Goal: Information Seeking & Learning: Learn about a topic

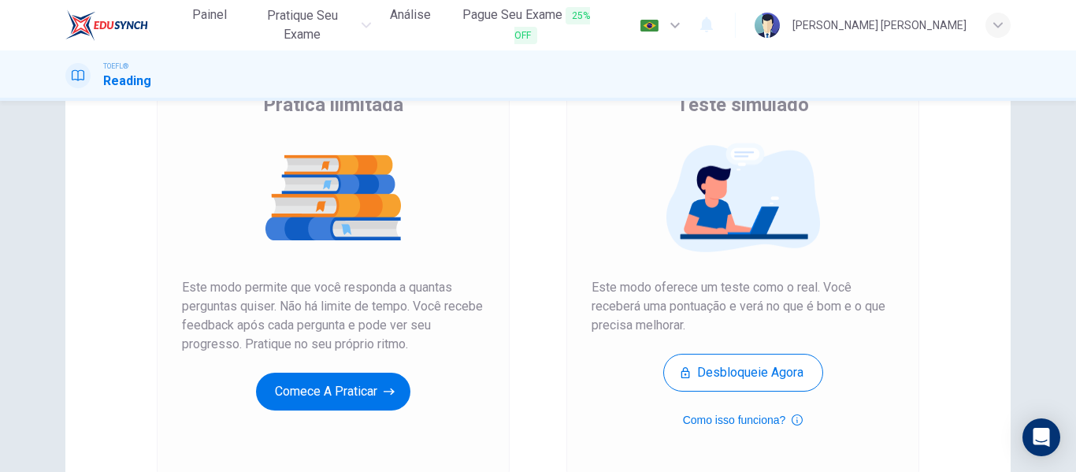
scroll to position [143, 0]
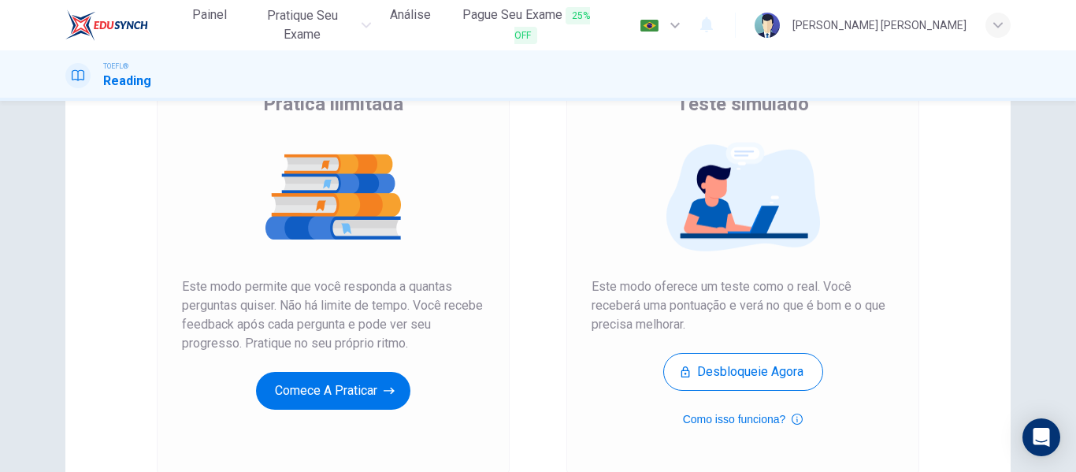
drag, startPoint x: 247, startPoint y: 286, endPoint x: 265, endPoint y: 314, distance: 33.2
click at [265, 314] on span "Este modo permite que você responda a quantas perguntas quiser. Não há limite d…" at bounding box center [333, 315] width 302 height 76
click at [357, 398] on button "Comece a praticar" at bounding box center [333, 391] width 154 height 38
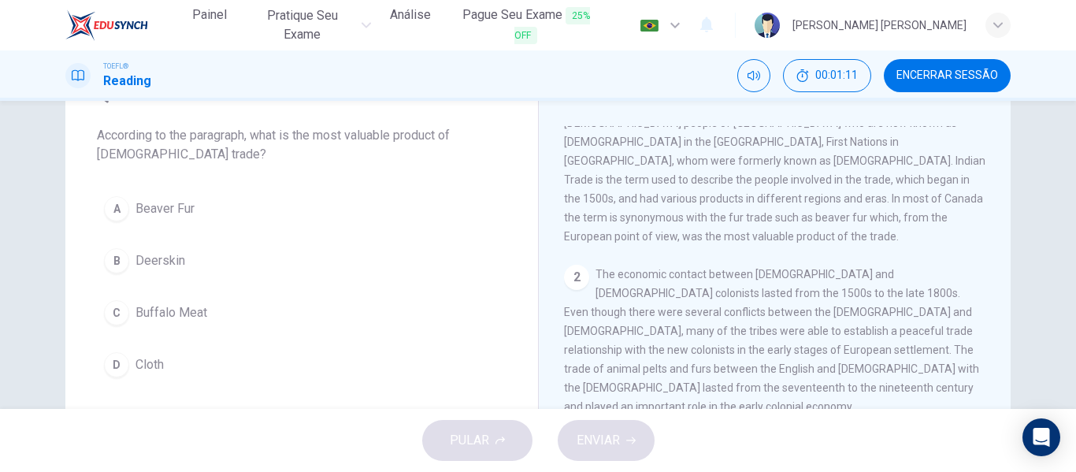
scroll to position [85, 0]
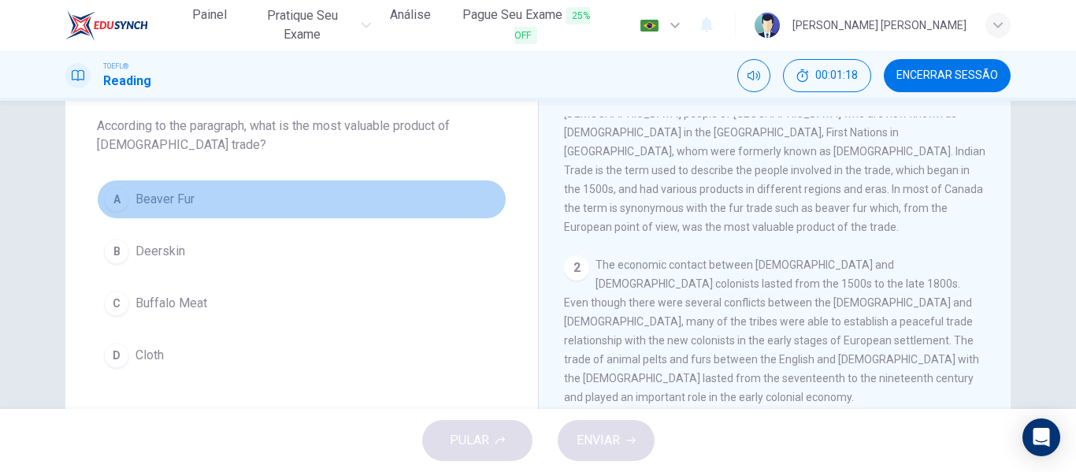
click at [113, 206] on div "A" at bounding box center [116, 199] width 25 height 25
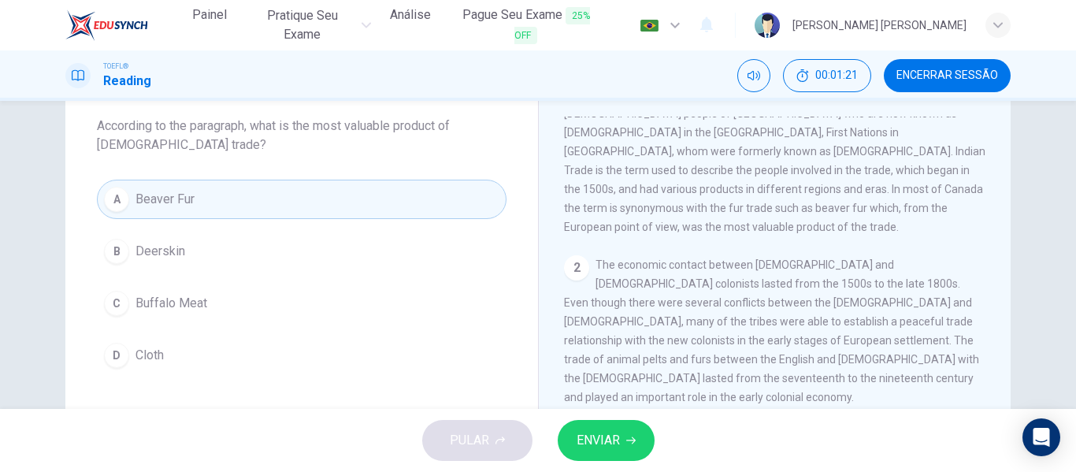
scroll to position [146, 0]
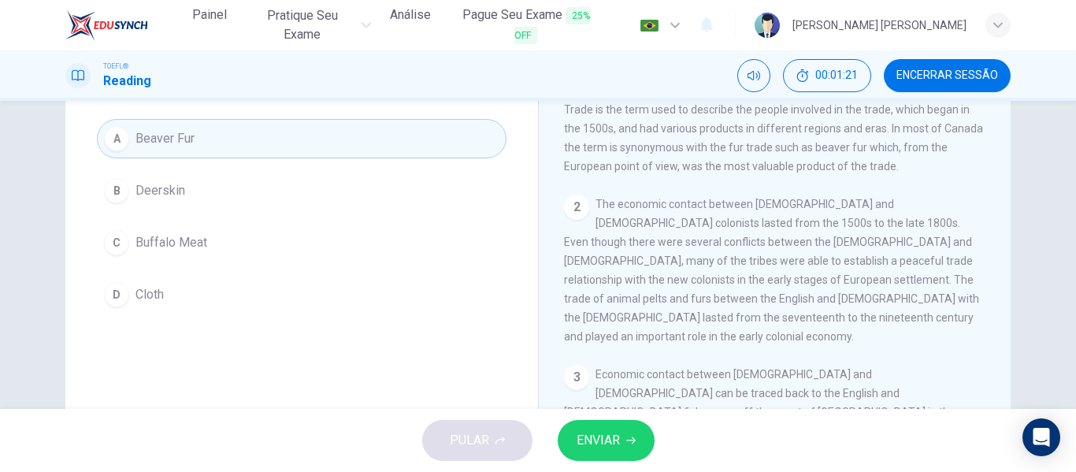
click at [609, 432] on span "ENVIAR" at bounding box center [597, 440] width 43 height 22
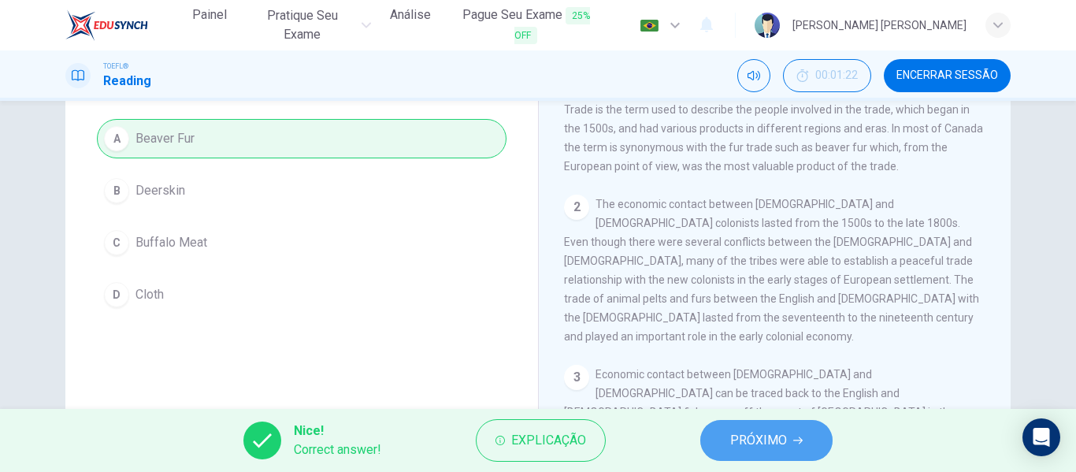
click at [753, 430] on span "PRÓXIMO" at bounding box center [758, 440] width 57 height 22
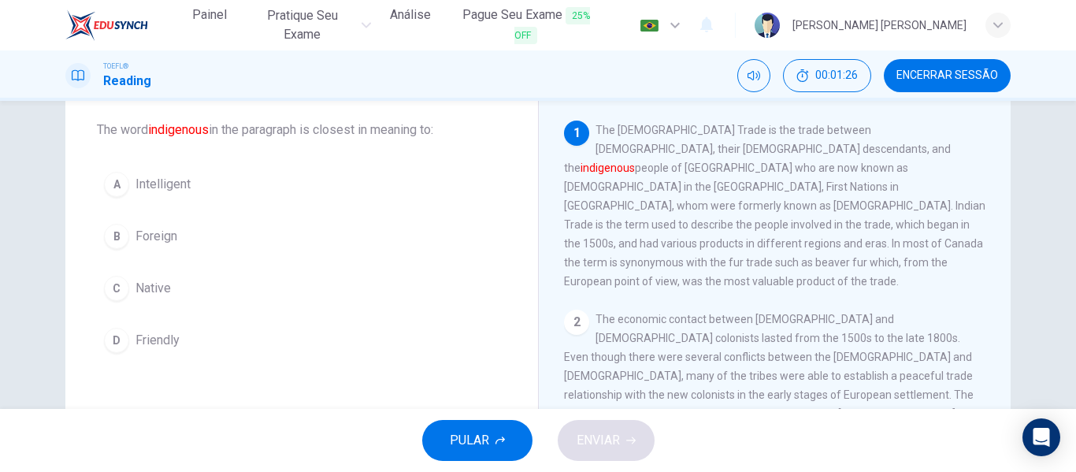
scroll to position [81, 0]
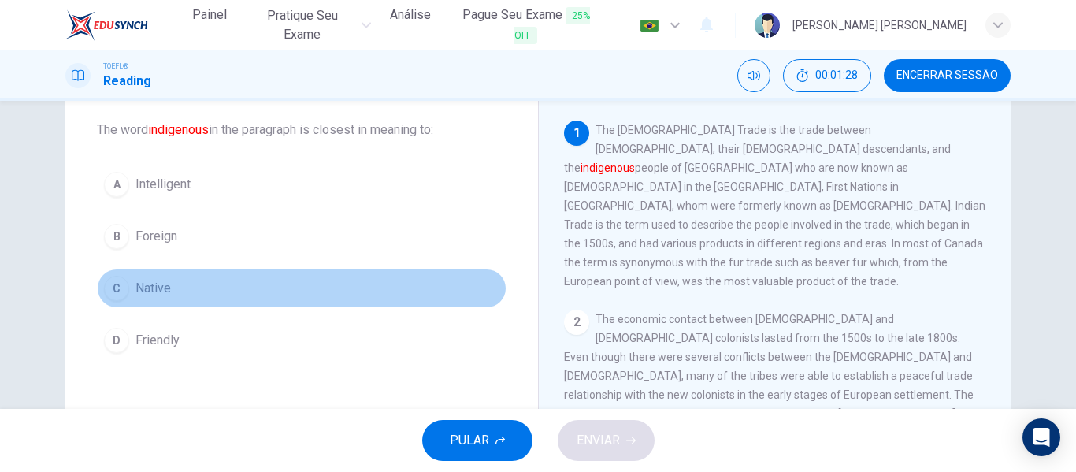
click at [152, 298] on button "C Native" at bounding box center [301, 288] width 409 height 39
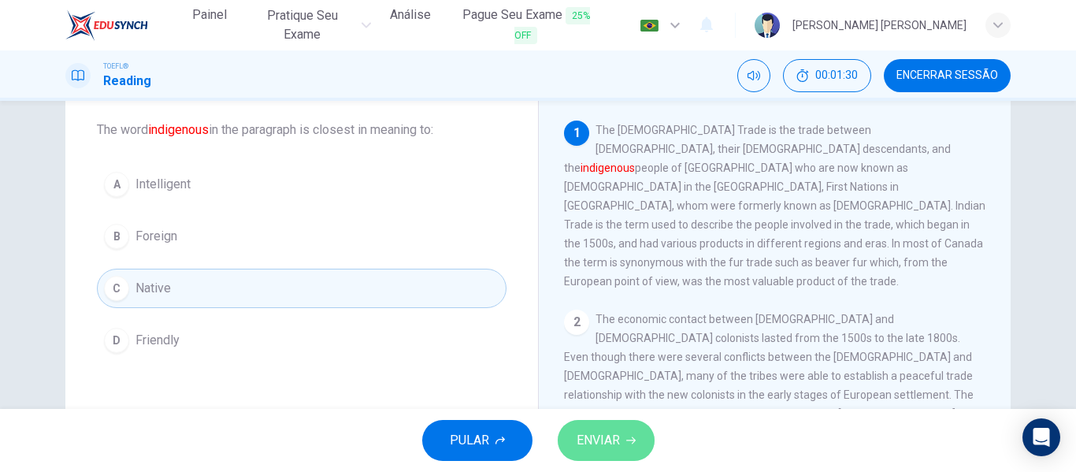
click at [629, 432] on button "ENVIAR" at bounding box center [606, 440] width 97 height 41
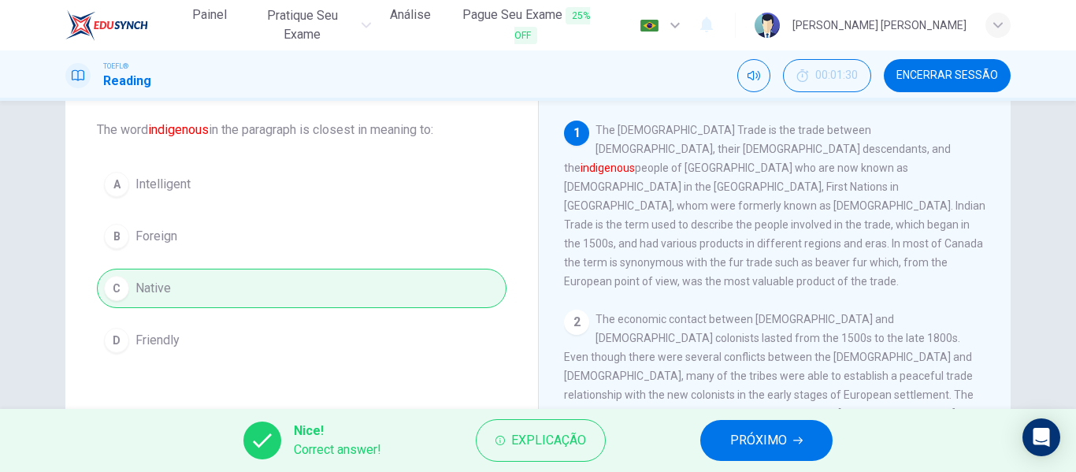
click at [629, 432] on div "Nice! Correct answer! Explicação PRÓXIMO" at bounding box center [538, 440] width 1076 height 63
click at [715, 441] on button "PRÓXIMO" at bounding box center [766, 440] width 132 height 41
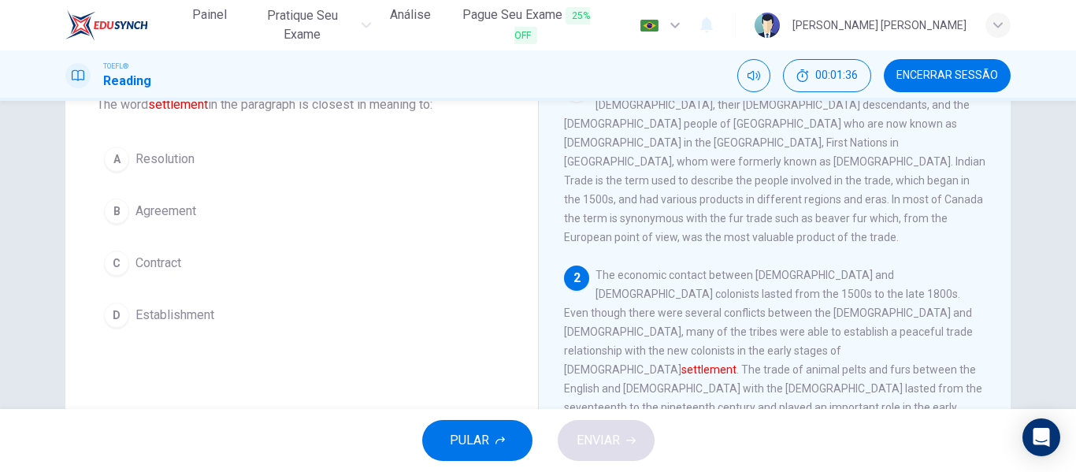
scroll to position [102, 0]
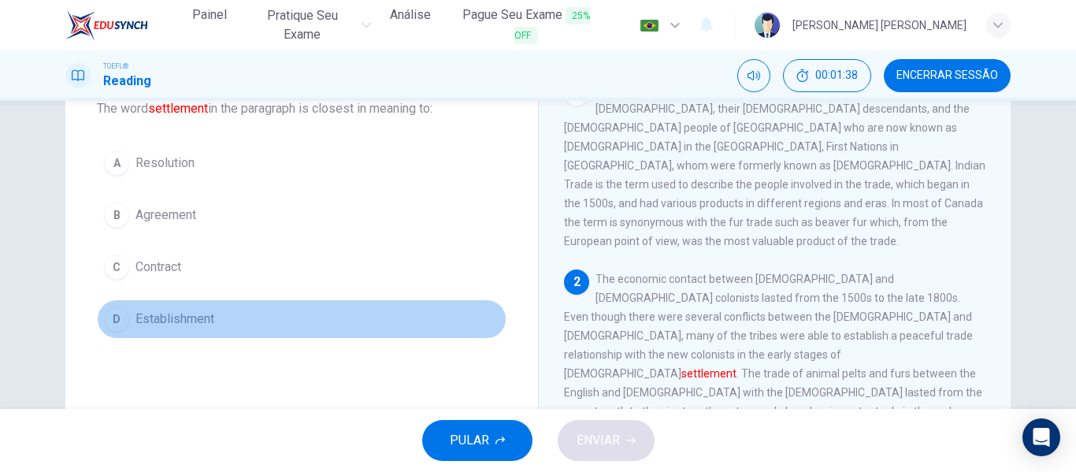
click at [169, 323] on span "Establishment" at bounding box center [174, 318] width 79 height 19
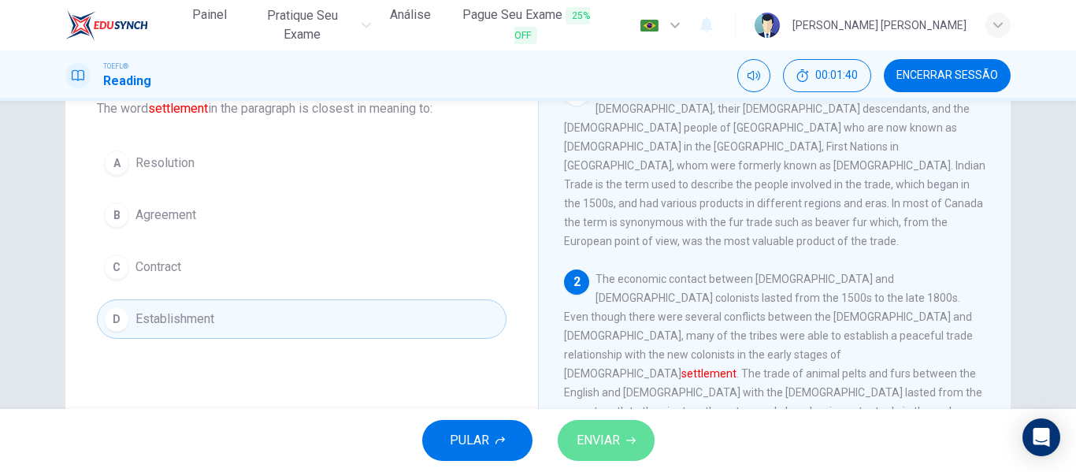
click at [603, 424] on button "ENVIAR" at bounding box center [606, 440] width 97 height 41
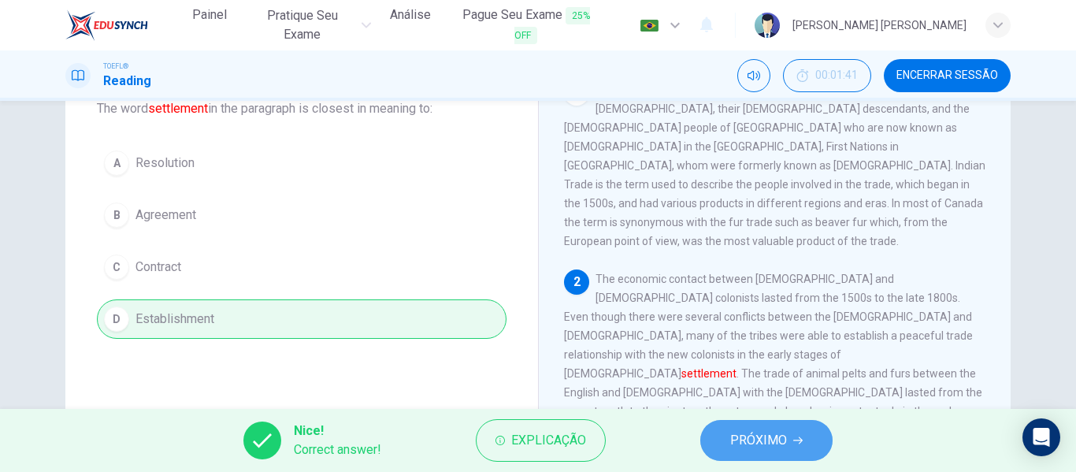
click at [757, 431] on span "PRÓXIMO" at bounding box center [758, 440] width 57 height 22
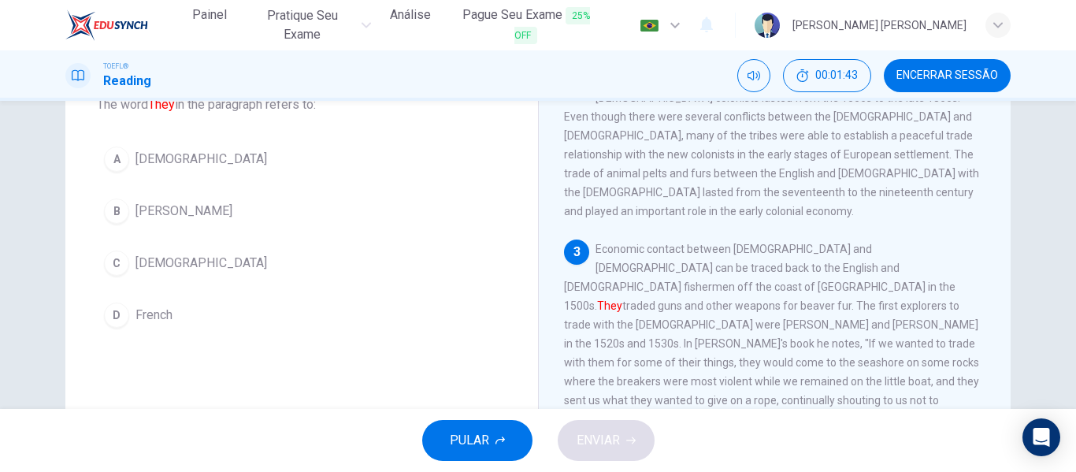
scroll to position [107, 0]
click at [165, 261] on span "[DEMOGRAPHIC_DATA]" at bounding box center [201, 262] width 132 height 19
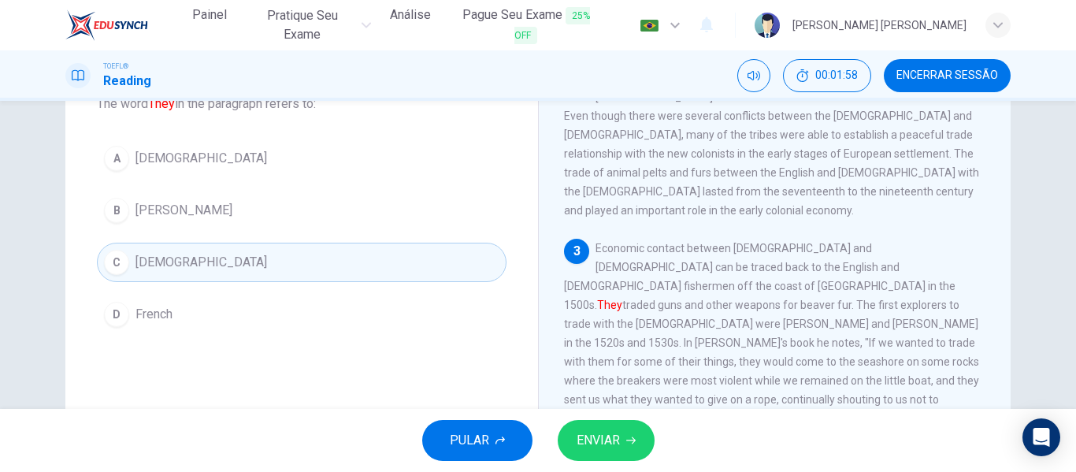
click at [617, 438] on span "ENVIAR" at bounding box center [597, 440] width 43 height 22
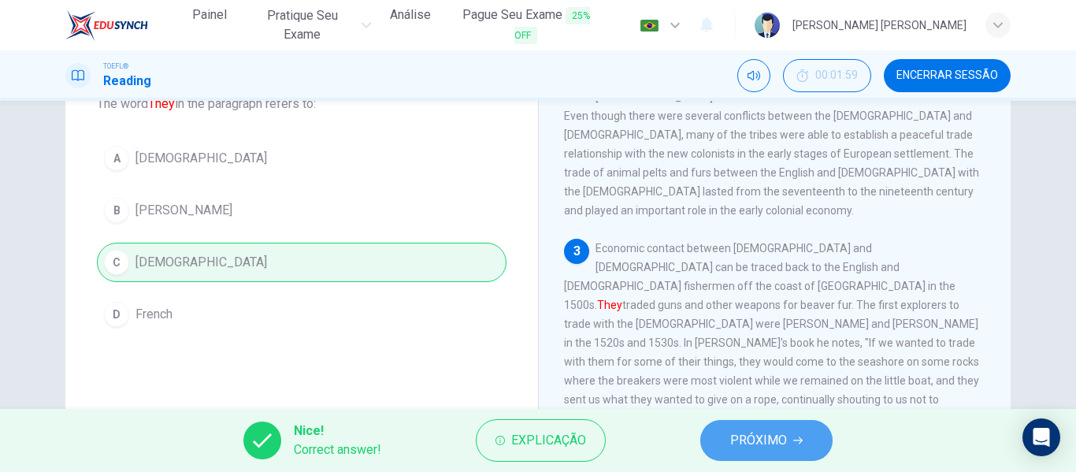
click at [761, 433] on span "PRÓXIMO" at bounding box center [758, 440] width 57 height 22
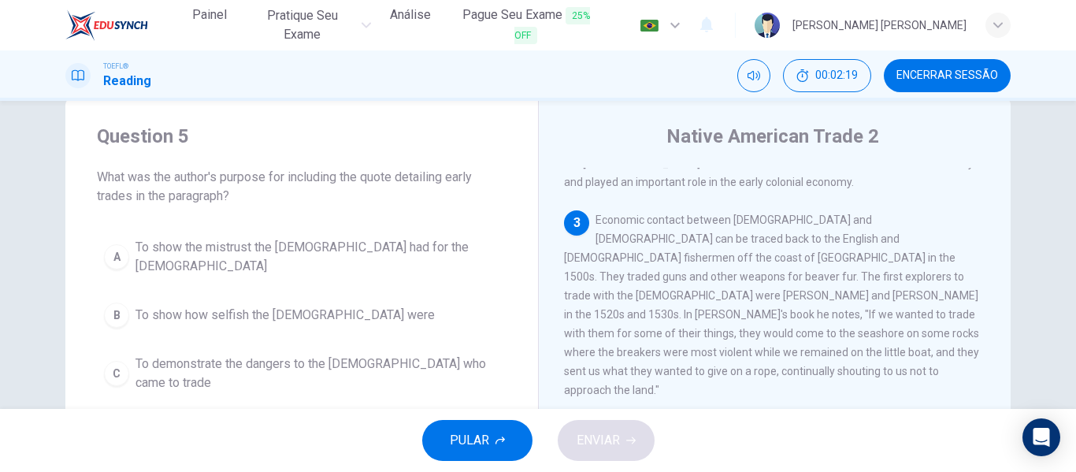
scroll to position [319, 0]
click at [869, 369] on div "1 The [DEMOGRAPHIC_DATA] trade is the trade between [DEMOGRAPHIC_DATA], their […" at bounding box center [785, 394] width 443 height 453
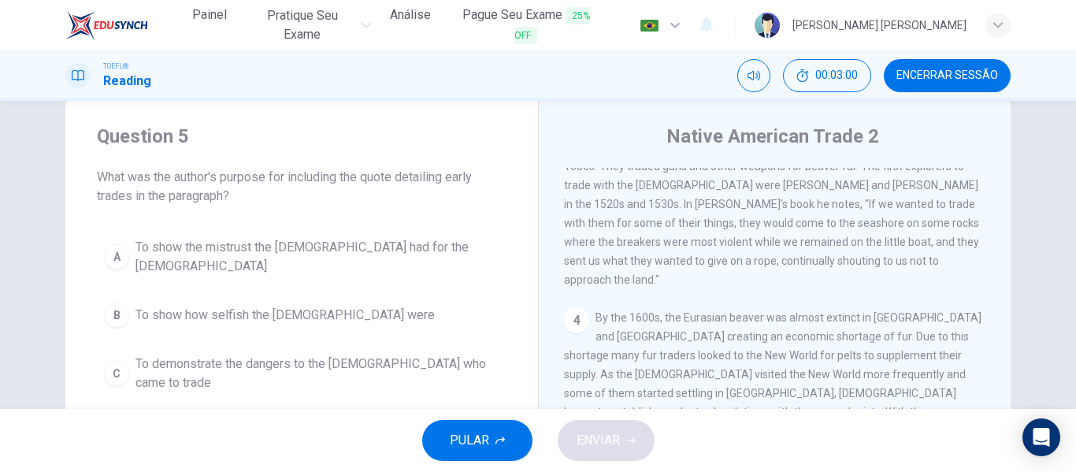
scroll to position [428, 0]
drag, startPoint x: 666, startPoint y: 222, endPoint x: 766, endPoint y: 224, distance: 100.0
click at [766, 224] on span "Economic contact between [DEMOGRAPHIC_DATA] and [DEMOGRAPHIC_DATA] can be trace…" at bounding box center [771, 193] width 415 height 183
drag, startPoint x: 766, startPoint y: 224, endPoint x: 845, endPoint y: 231, distance: 79.0
click at [845, 231] on div "3 Economic contact between [DEMOGRAPHIC_DATA] and [DEMOGRAPHIC_DATA] can be tra…" at bounding box center [775, 193] width 422 height 189
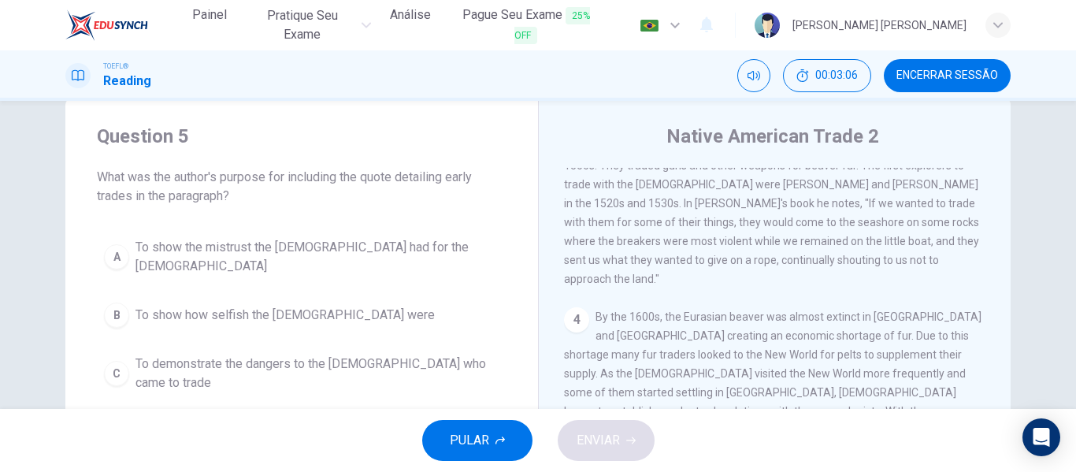
drag, startPoint x: 845, startPoint y: 231, endPoint x: 821, endPoint y: 218, distance: 27.5
click at [821, 218] on div "3 Economic contact between [DEMOGRAPHIC_DATA] and [DEMOGRAPHIC_DATA] can be tra…" at bounding box center [775, 193] width 422 height 189
drag, startPoint x: 821, startPoint y: 218, endPoint x: 795, endPoint y: 218, distance: 25.2
click at [795, 218] on span "Economic contact between [DEMOGRAPHIC_DATA] and [DEMOGRAPHIC_DATA] can be trace…" at bounding box center [771, 193] width 415 height 183
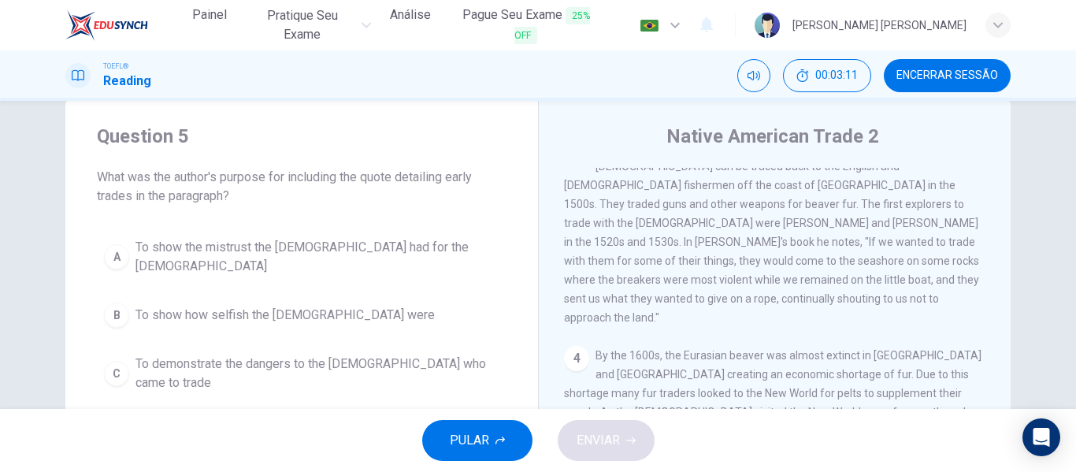
scroll to position [389, 0]
drag, startPoint x: 767, startPoint y: 219, endPoint x: 735, endPoint y: 276, distance: 64.9
click at [735, 276] on div "3 Economic contact between [DEMOGRAPHIC_DATA] and [DEMOGRAPHIC_DATA] can be tra…" at bounding box center [775, 232] width 422 height 189
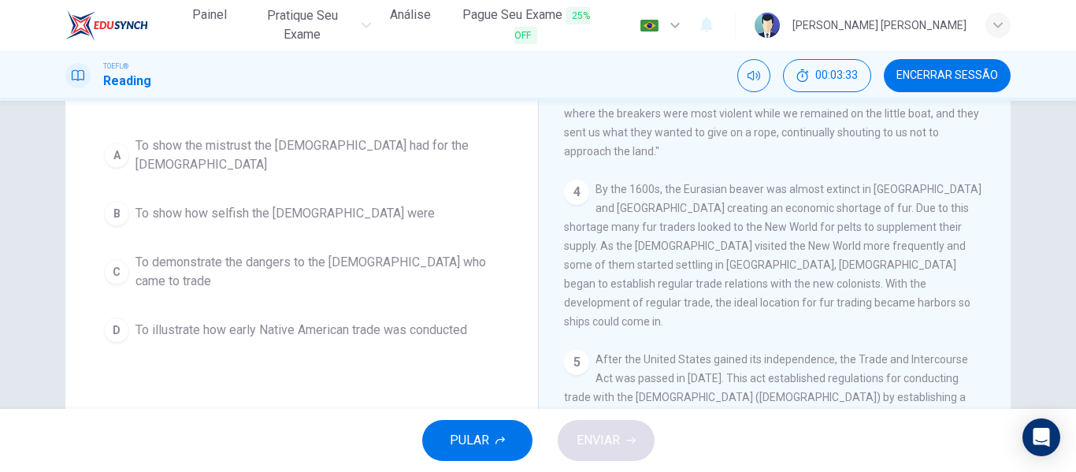
scroll to position [136, 0]
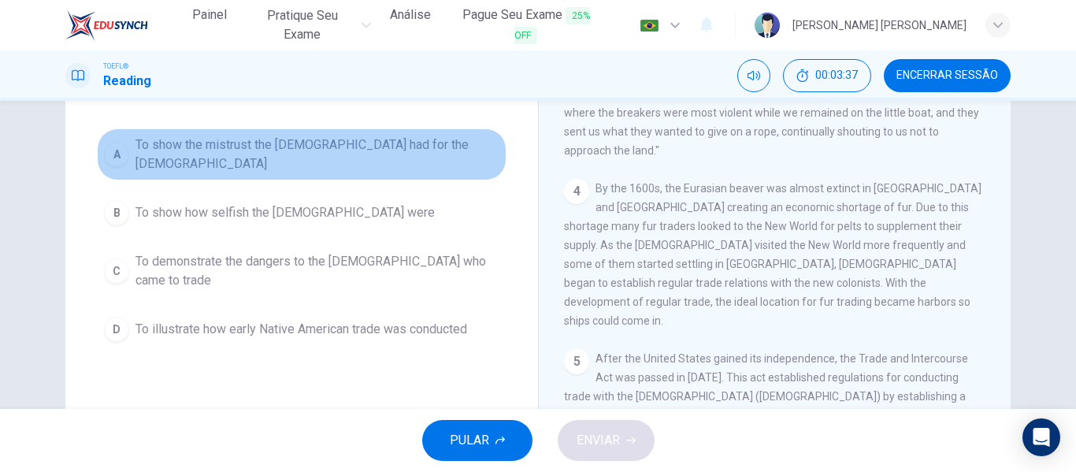
click at [341, 157] on span "To show the mistrust the [DEMOGRAPHIC_DATA] had for the [DEMOGRAPHIC_DATA]" at bounding box center [317, 154] width 364 height 38
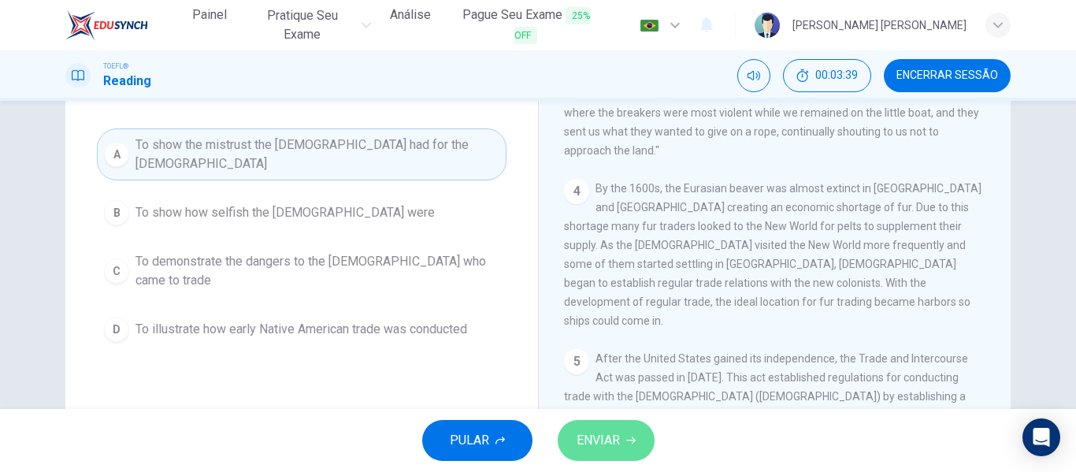
click at [594, 431] on span "ENVIAR" at bounding box center [597, 440] width 43 height 22
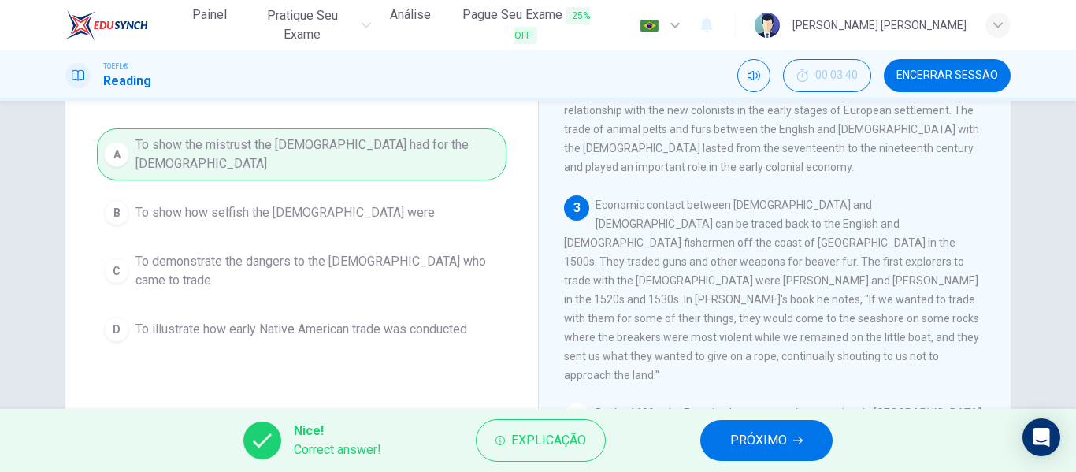
scroll to position [228, 0]
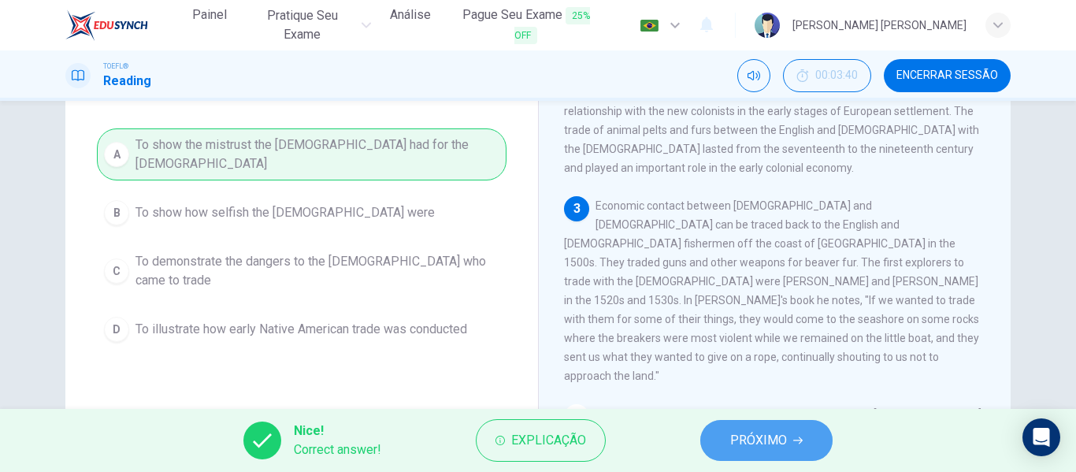
click at [763, 430] on span "PRÓXIMO" at bounding box center [758, 440] width 57 height 22
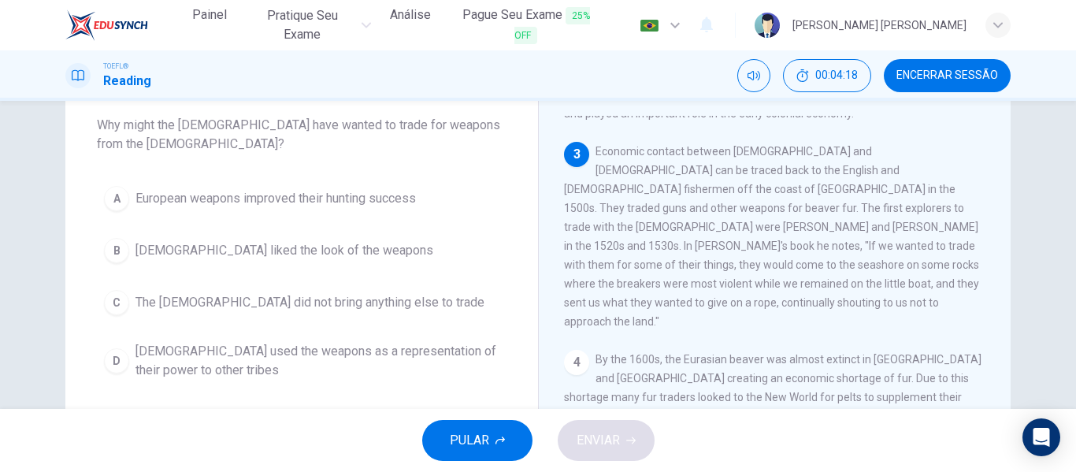
scroll to position [332, 0]
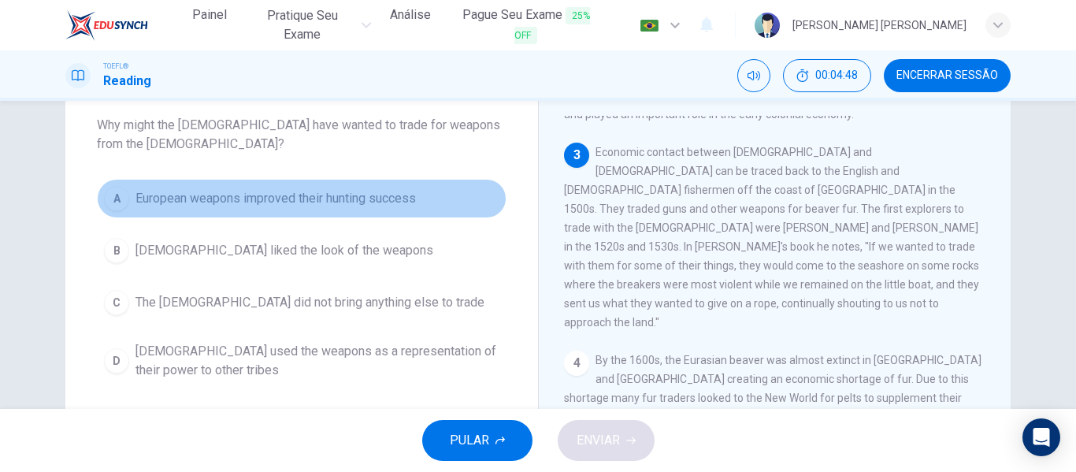
click at [383, 197] on span "European weapons improved their hunting success" at bounding box center [275, 198] width 280 height 19
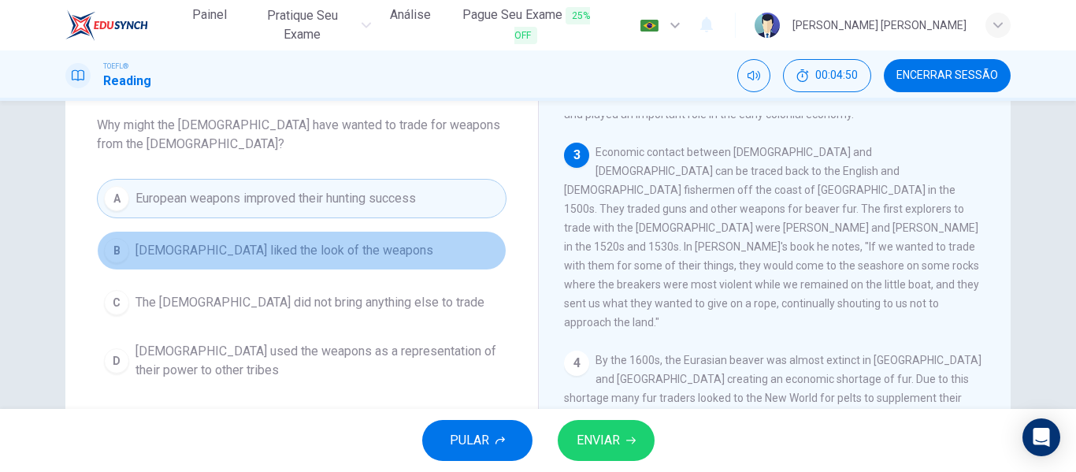
click at [312, 261] on button "B [DEMOGRAPHIC_DATA] liked the look of the weapons" at bounding box center [301, 250] width 409 height 39
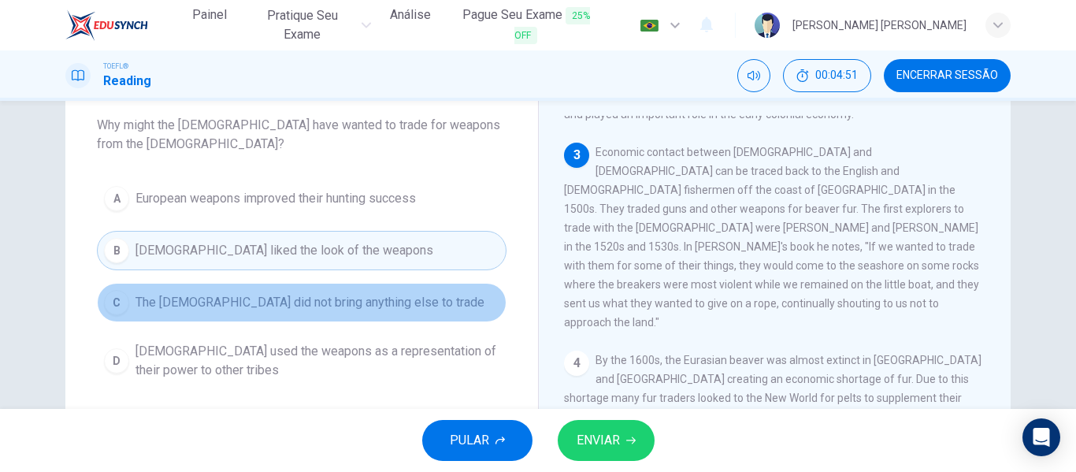
click at [359, 305] on span "The [DEMOGRAPHIC_DATA] did not bring anything else to trade" at bounding box center [309, 302] width 349 height 19
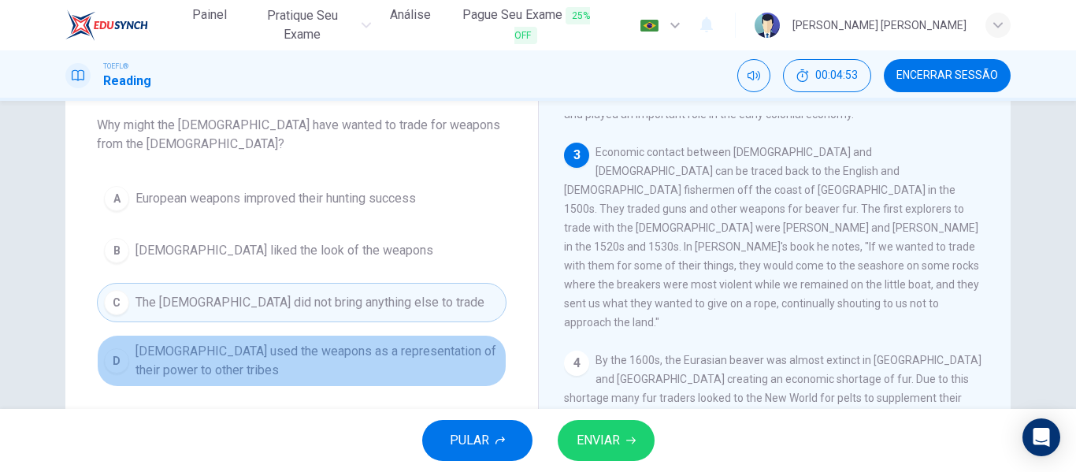
click at [376, 354] on span "[DEMOGRAPHIC_DATA] used the weapons as a representation of their power to other…" at bounding box center [317, 361] width 364 height 38
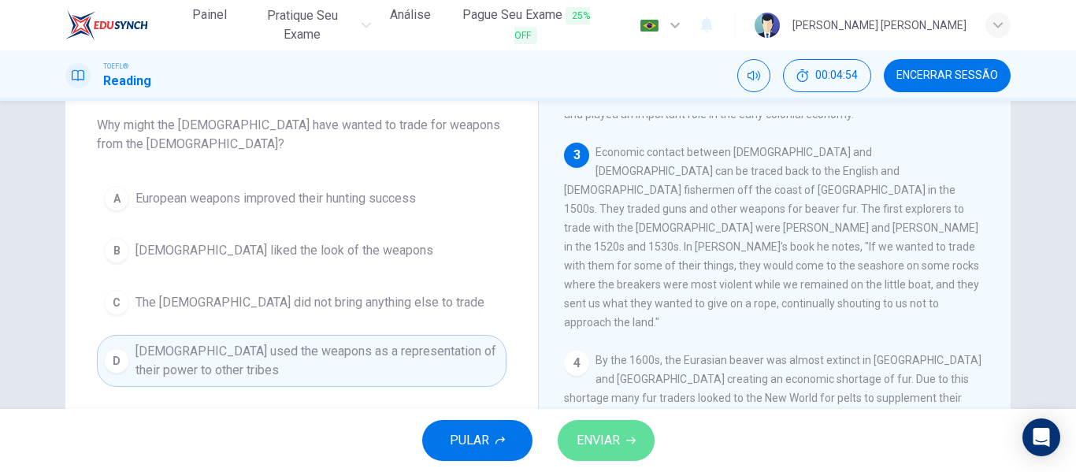
click at [589, 443] on span "ENVIAR" at bounding box center [597, 440] width 43 height 22
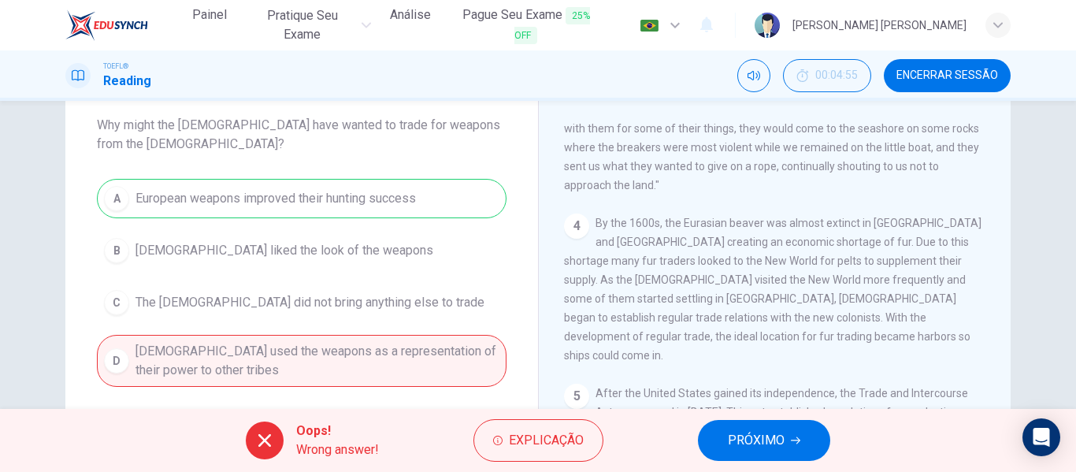
scroll to position [471, 0]
click at [436, 191] on div "A European weapons improved their hunting success B [DEMOGRAPHIC_DATA] liked th…" at bounding box center [301, 283] width 409 height 208
click at [461, 209] on div "A European weapons improved their hunting success B [DEMOGRAPHIC_DATA] liked th…" at bounding box center [301, 283] width 409 height 208
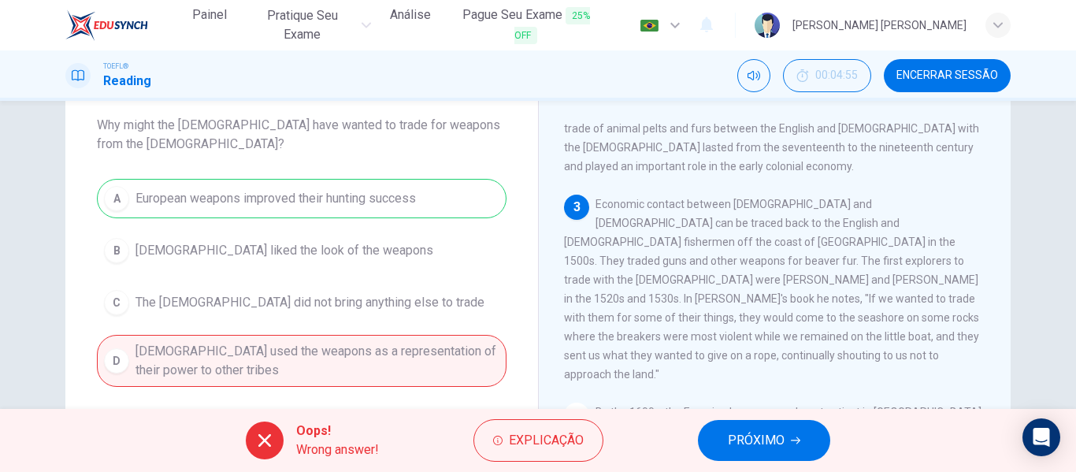
scroll to position [279, 0]
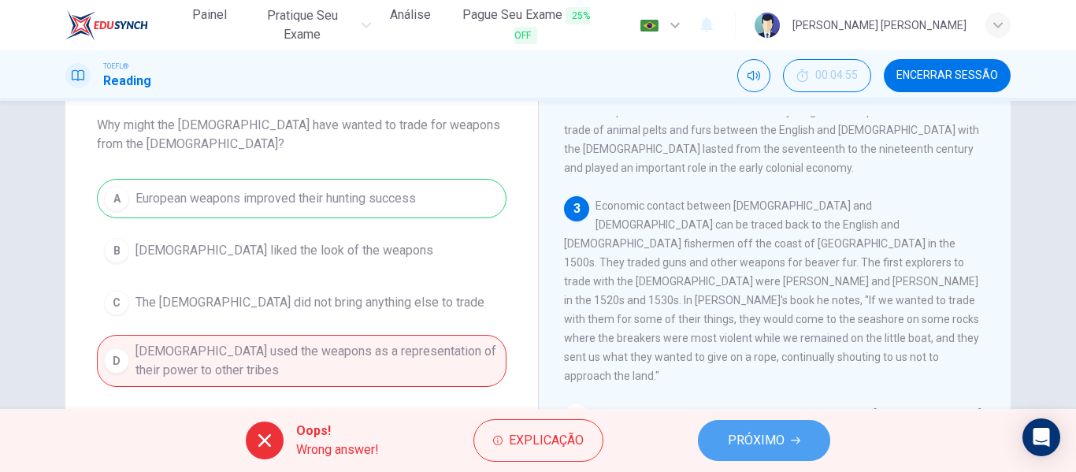
click at [716, 428] on button "PRÓXIMO" at bounding box center [764, 440] width 132 height 41
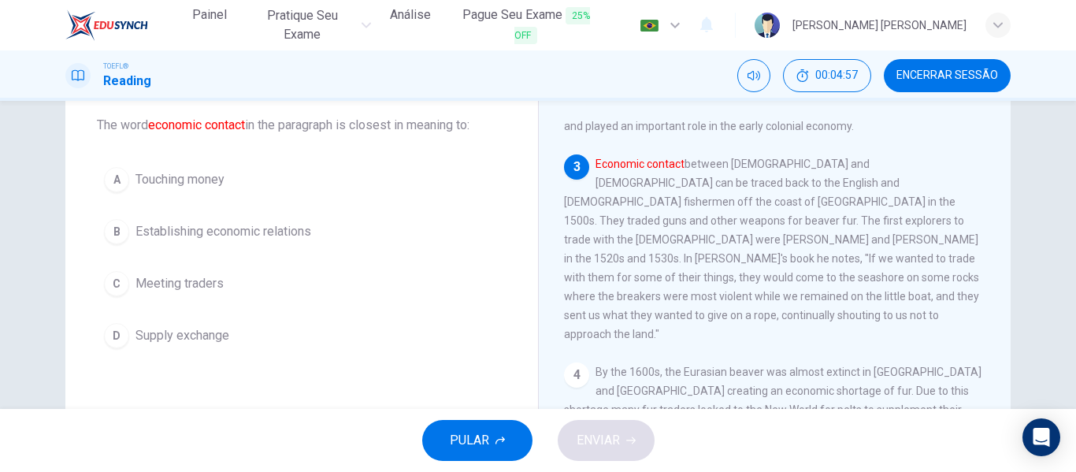
scroll to position [320, 0]
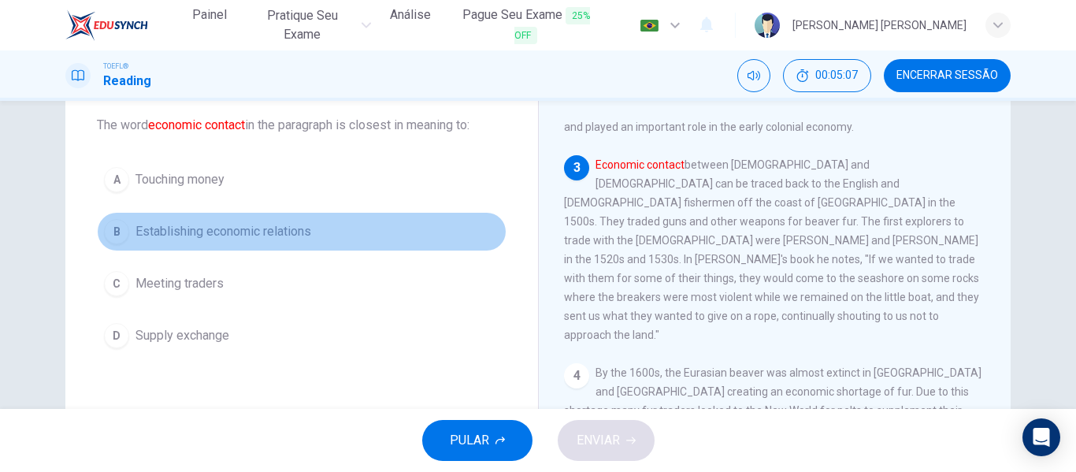
click at [276, 223] on span "Establishing economic relations" at bounding box center [223, 231] width 176 height 19
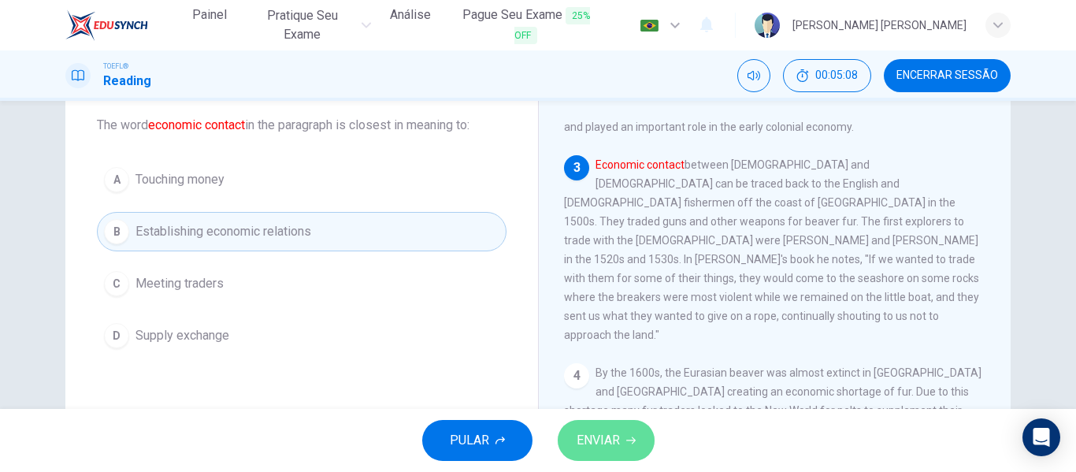
click at [597, 434] on span "ENVIAR" at bounding box center [597, 440] width 43 height 22
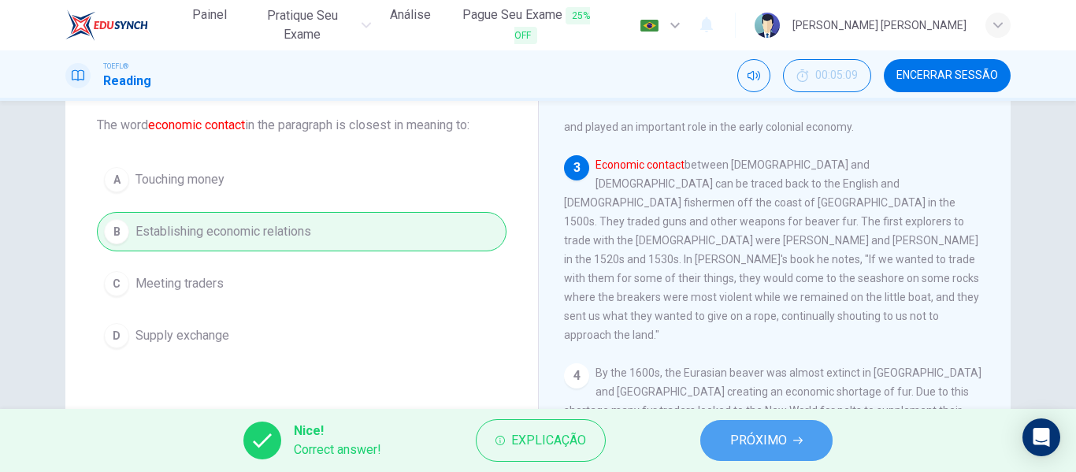
click at [724, 428] on button "PRÓXIMO" at bounding box center [766, 440] width 132 height 41
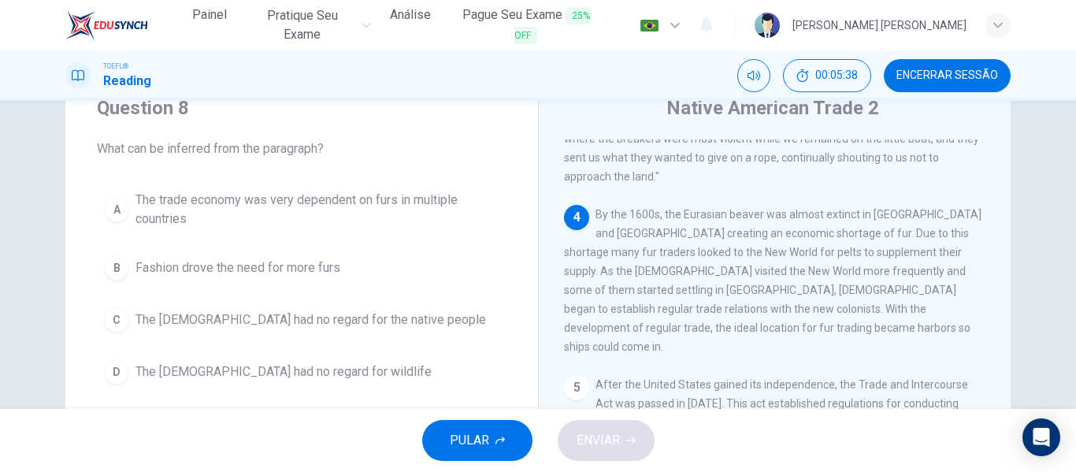
scroll to position [498, 0]
drag, startPoint x: 724, startPoint y: 183, endPoint x: 753, endPoint y: 183, distance: 28.4
click at [753, 211] on span "By the 1600s, the Eurasian beaver was almost extinct in [GEOGRAPHIC_DATA] and […" at bounding box center [772, 283] width 417 height 145
drag, startPoint x: 753, startPoint y: 183, endPoint x: 724, endPoint y: 180, distance: 29.3
click at [724, 211] on span "By the 1600s, the Eurasian beaver was almost extinct in [GEOGRAPHIC_DATA] and […" at bounding box center [772, 283] width 417 height 145
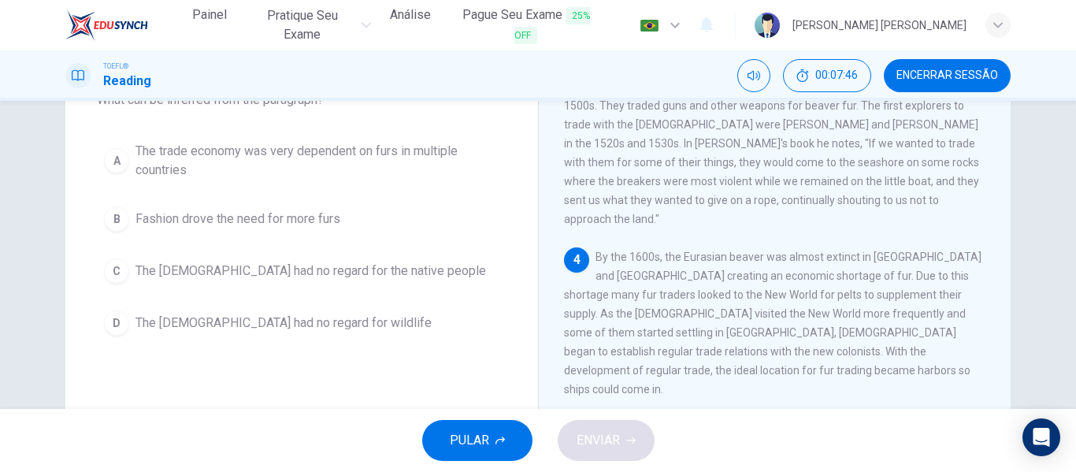
scroll to position [409, 0]
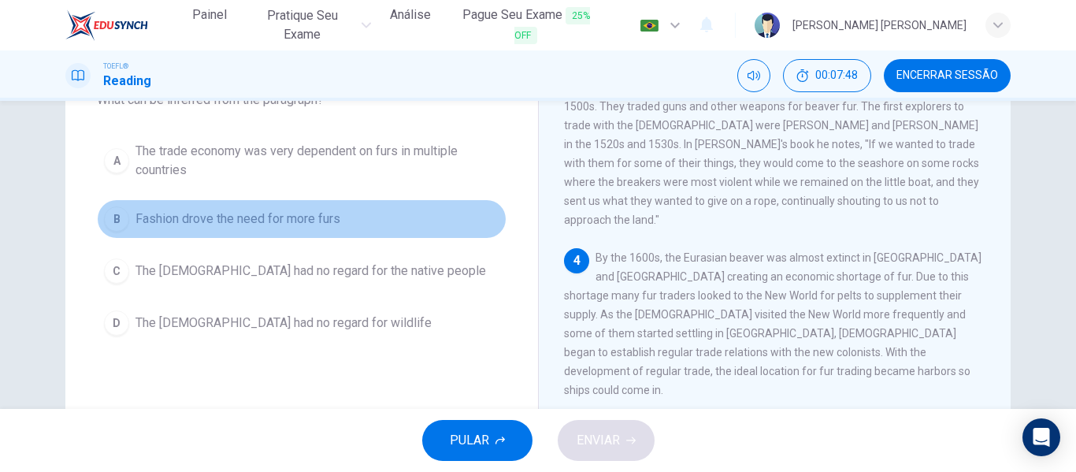
click at [232, 218] on span "Fashion drove the need for more furs" at bounding box center [237, 218] width 205 height 19
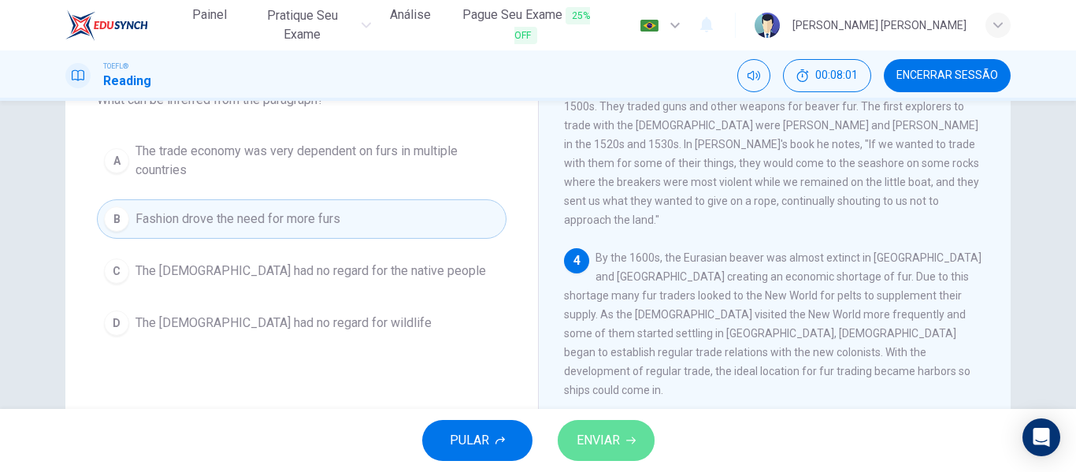
click at [613, 438] on span "ENVIAR" at bounding box center [597, 440] width 43 height 22
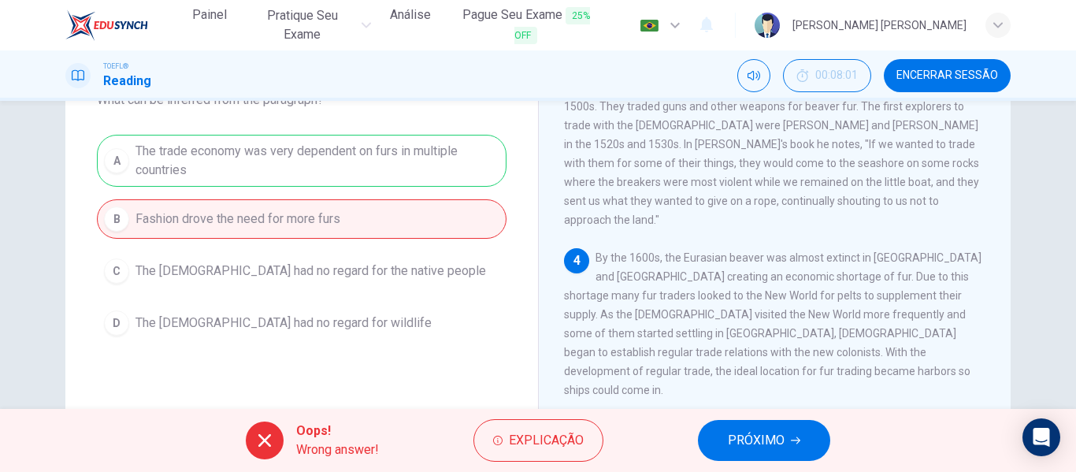
click at [300, 166] on div "A The trade economy was very dependent on furs in multiple countries B Fashion …" at bounding box center [301, 239] width 409 height 208
click at [769, 443] on span "PRÓXIMO" at bounding box center [756, 440] width 57 height 22
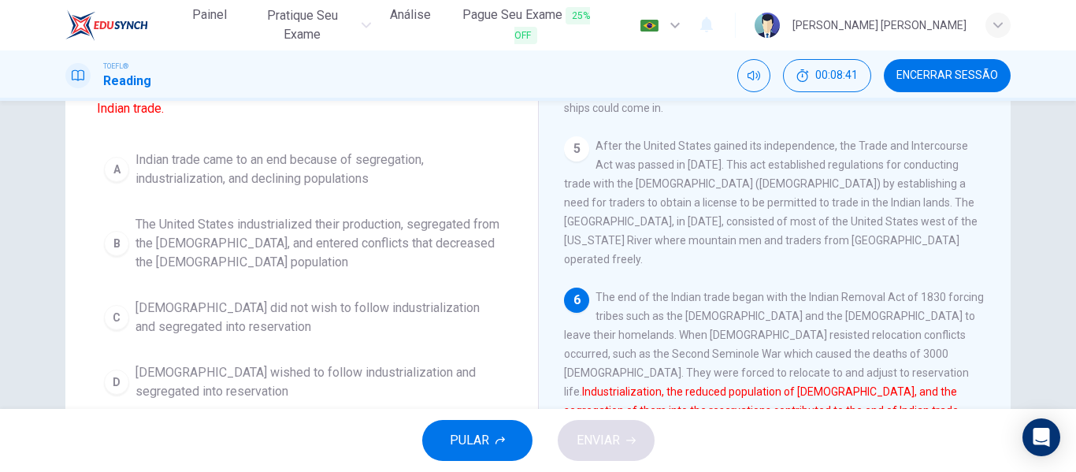
scroll to position [175, 0]
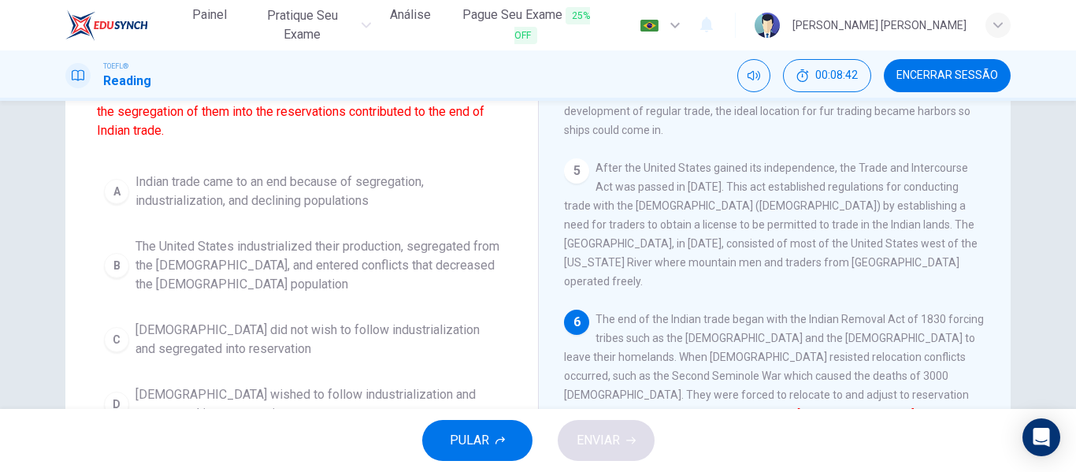
click at [207, 195] on span "Indian trade came to an end because of segregation, industrialization, and decl…" at bounding box center [317, 191] width 364 height 38
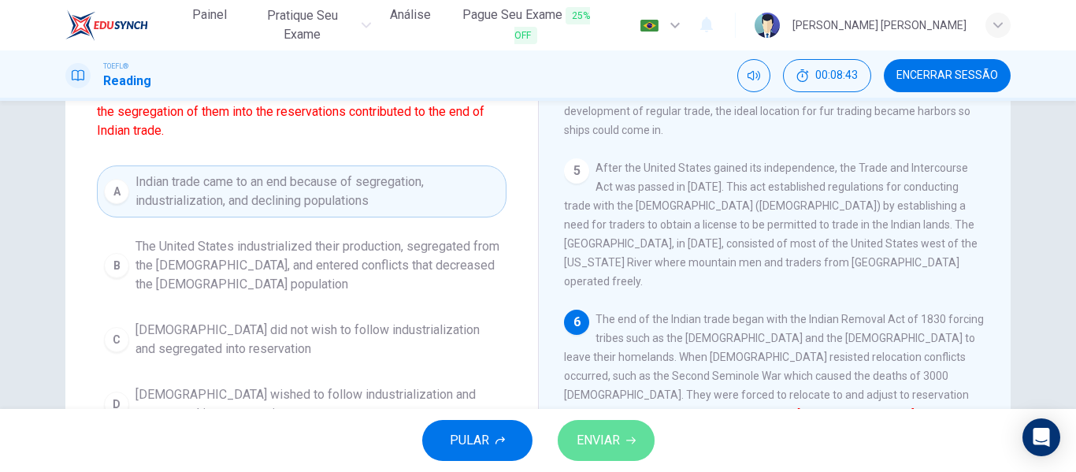
click at [598, 452] on button "ENVIAR" at bounding box center [606, 440] width 97 height 41
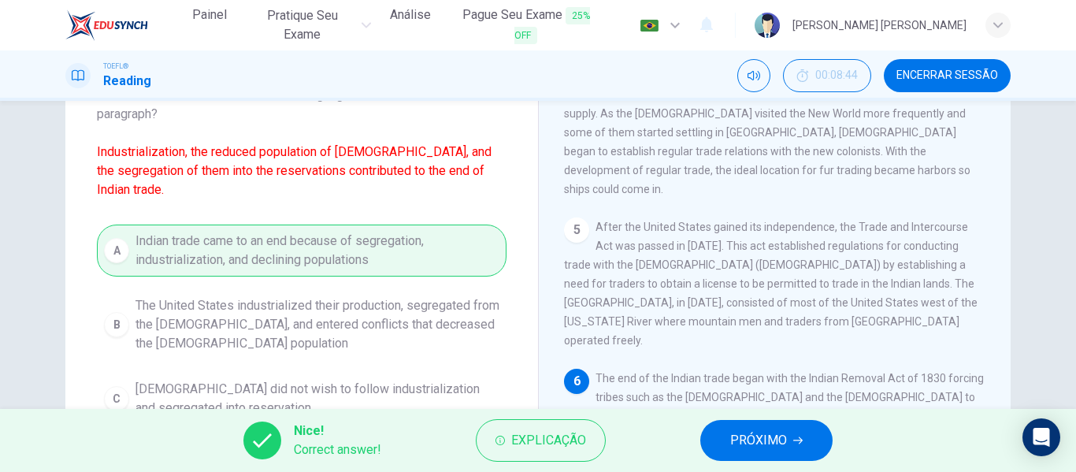
scroll to position [114, 0]
click at [795, 417] on div "Nice! Correct answer! Explicação PRÓXIMO" at bounding box center [538, 440] width 1076 height 63
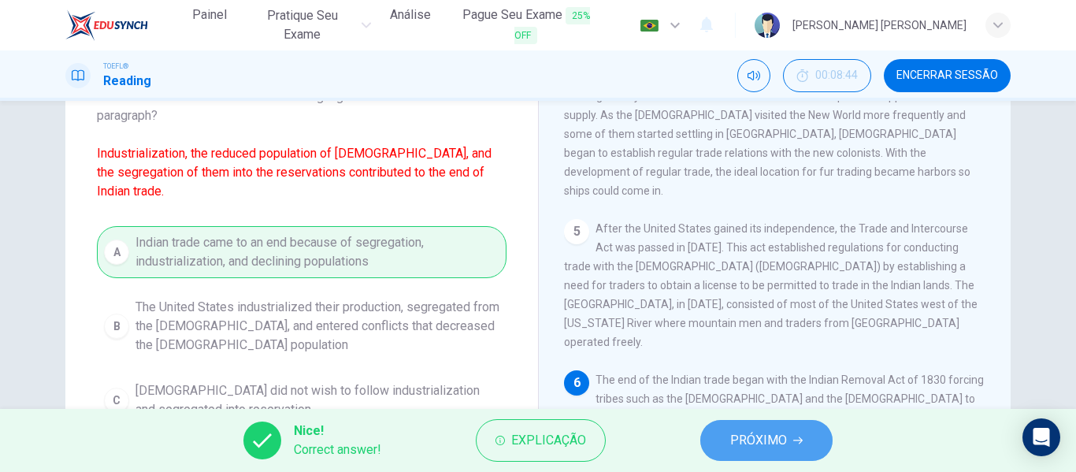
click at [787, 447] on button "PRÓXIMO" at bounding box center [766, 440] width 132 height 41
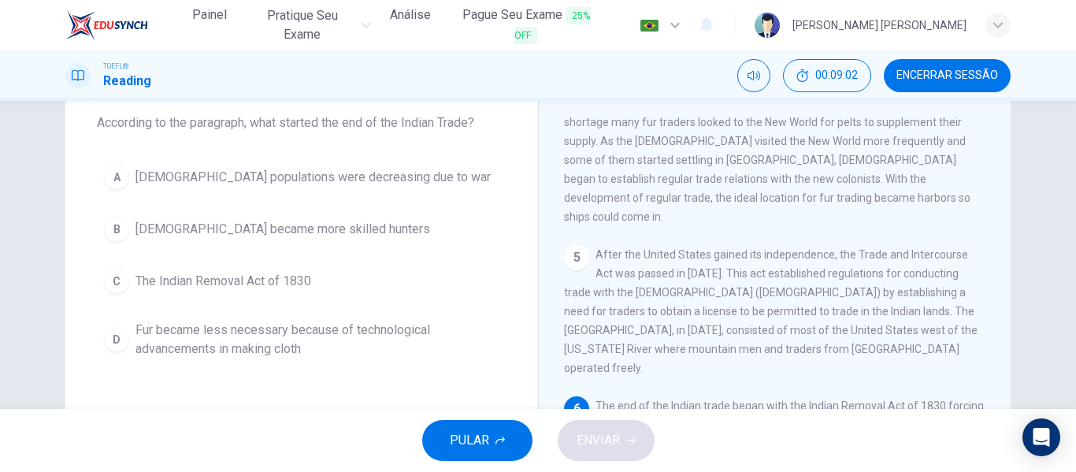
scroll to position [87, 0]
click at [271, 283] on span "The Indian Removal Act of 1830" at bounding box center [223, 281] width 176 height 19
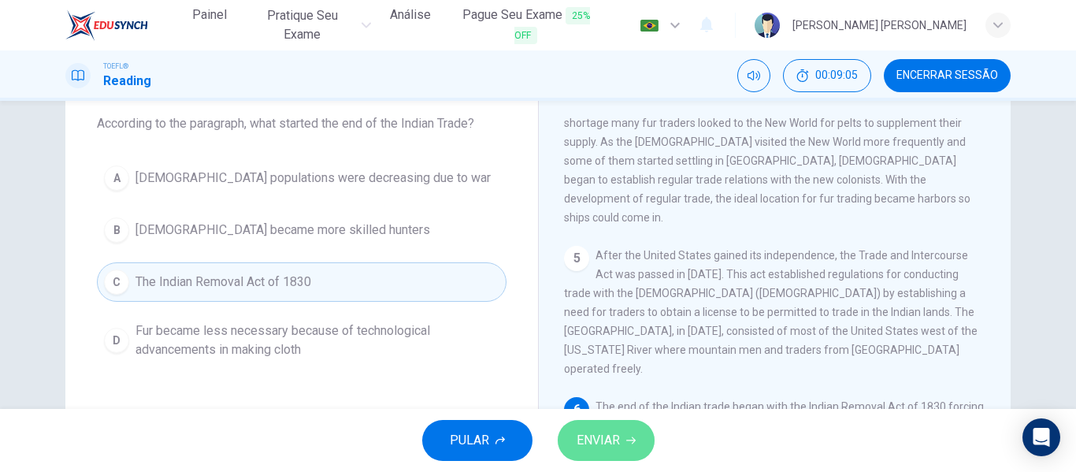
click at [626, 443] on icon "button" at bounding box center [630, 439] width 9 height 9
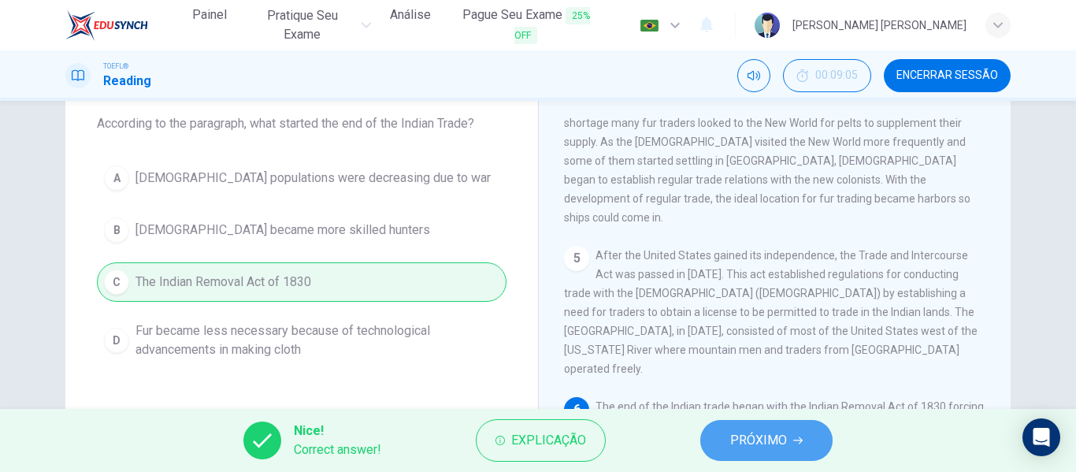
click at [715, 433] on button "PRÓXIMO" at bounding box center [766, 440] width 132 height 41
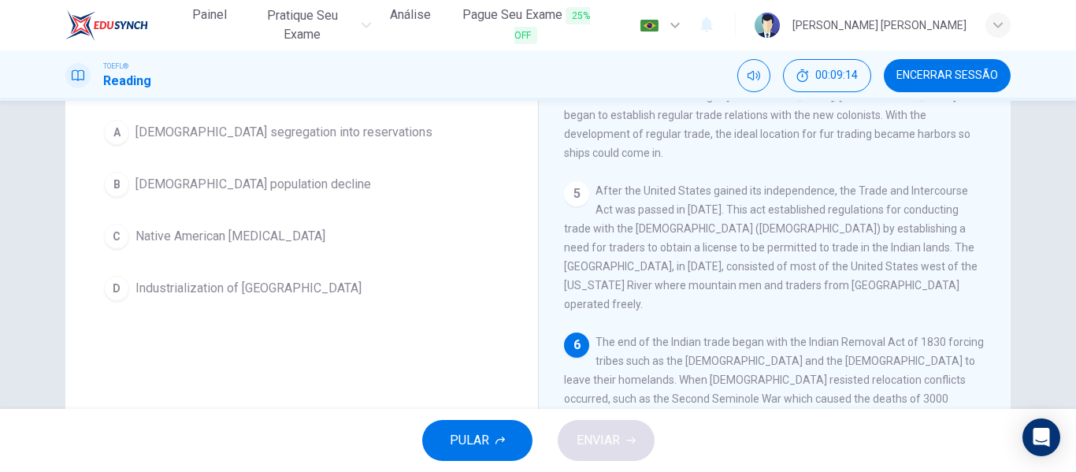
scroll to position [151, 0]
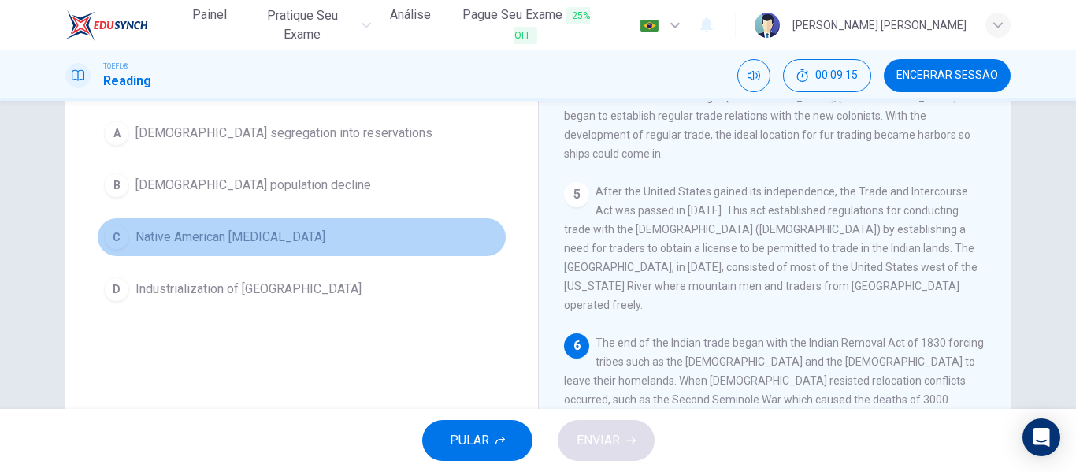
click at [237, 246] on button "C [DEMOGRAPHIC_DATA] [MEDICAL_DATA]" at bounding box center [301, 236] width 409 height 39
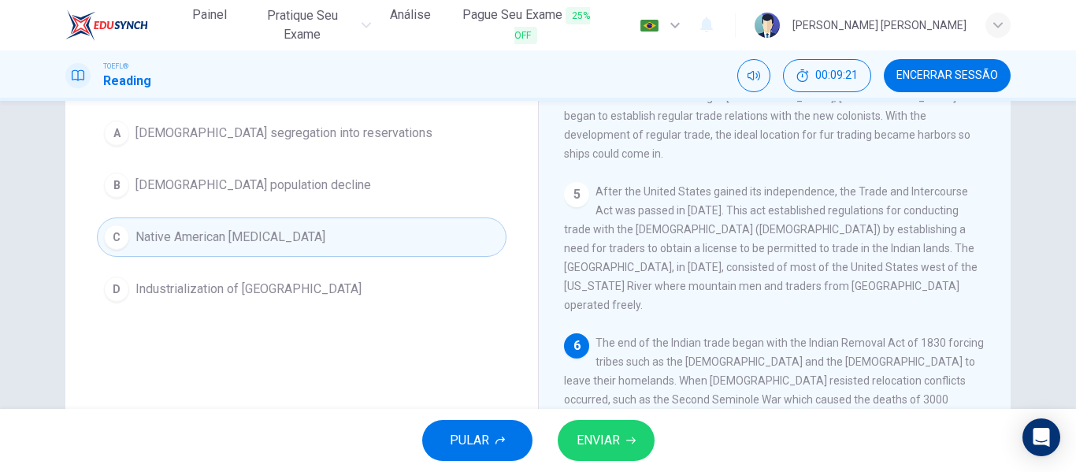
click at [609, 413] on div "PULAR ENVIAR" at bounding box center [538, 440] width 1076 height 63
click at [608, 428] on button "ENVIAR" at bounding box center [606, 440] width 97 height 41
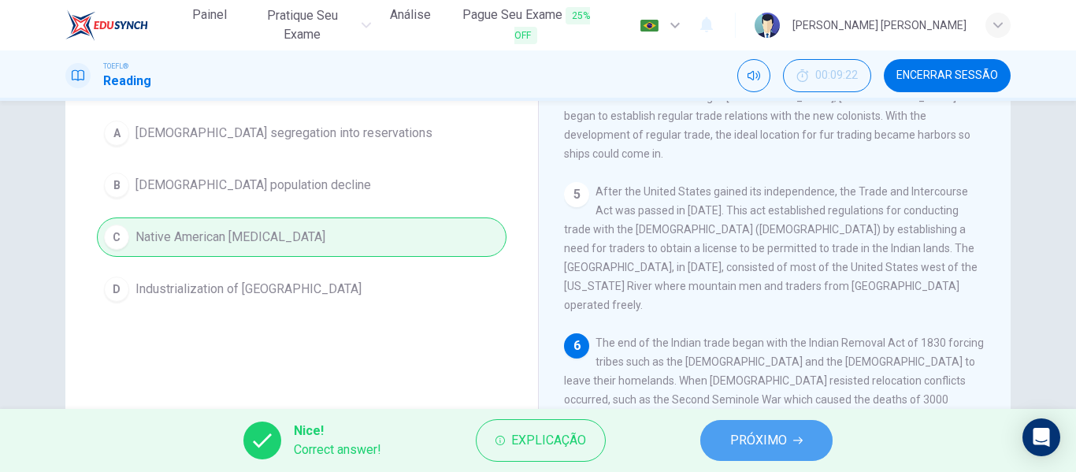
click at [728, 452] on button "PRÓXIMO" at bounding box center [766, 440] width 132 height 41
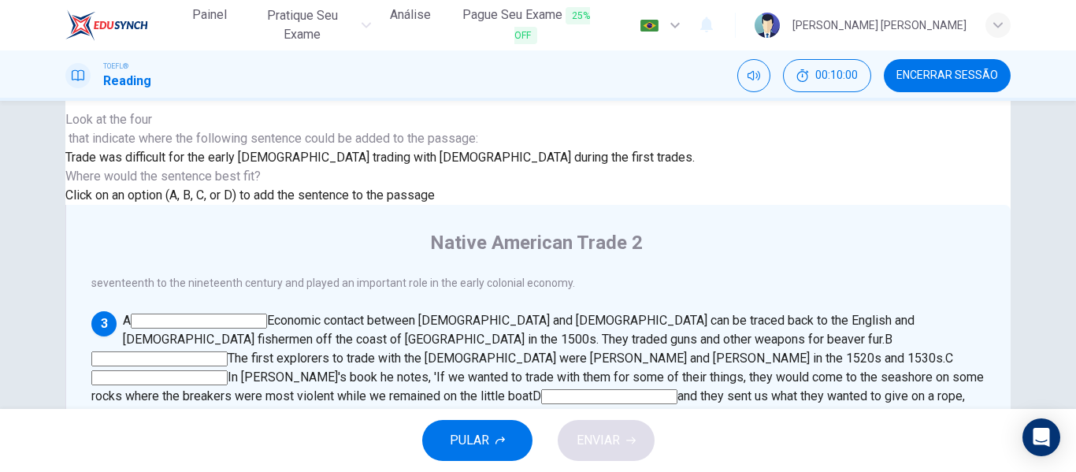
scroll to position [340, 0]
click at [677, 389] on input at bounding box center [609, 396] width 136 height 15
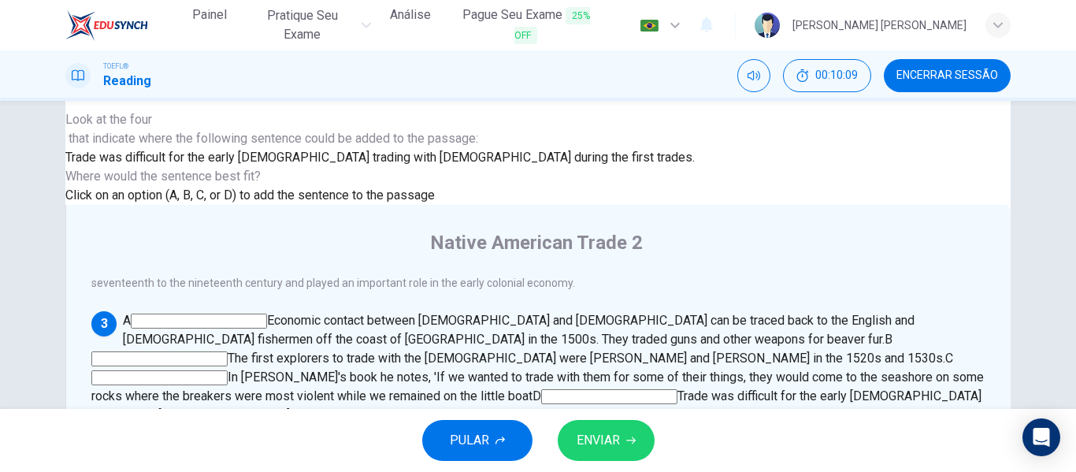
scroll to position [448, 0]
click at [633, 422] on button "ENVIAR" at bounding box center [606, 440] width 97 height 41
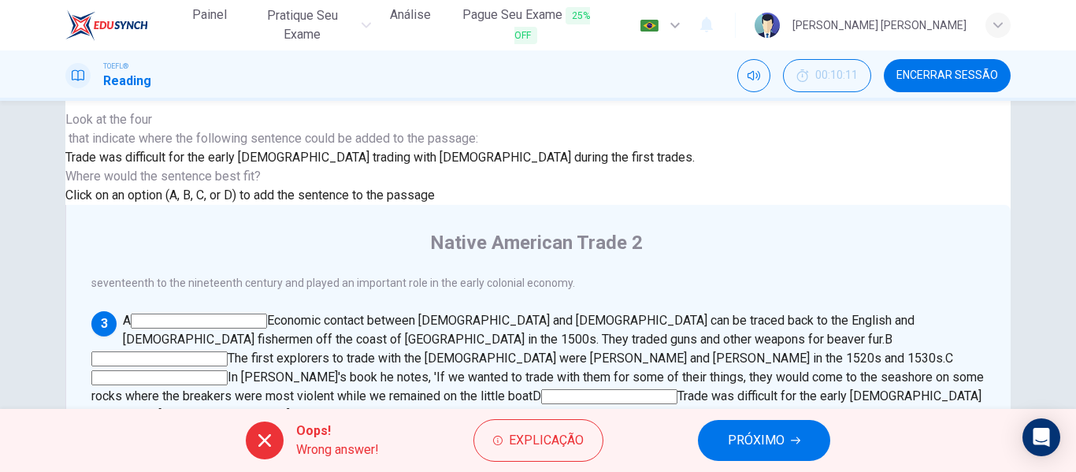
scroll to position [298, 0]
click at [752, 388] on span "Trade was difficult for the early [DEMOGRAPHIC_DATA] trading with [DEMOGRAPHIC_…" at bounding box center [536, 405] width 890 height 34
click at [228, 351] on input at bounding box center [159, 358] width 136 height 15
click at [481, 165] on span "Trade was difficult for the early [DEMOGRAPHIC_DATA] trading with [DEMOGRAPHIC_…" at bounding box center [379, 157] width 629 height 15
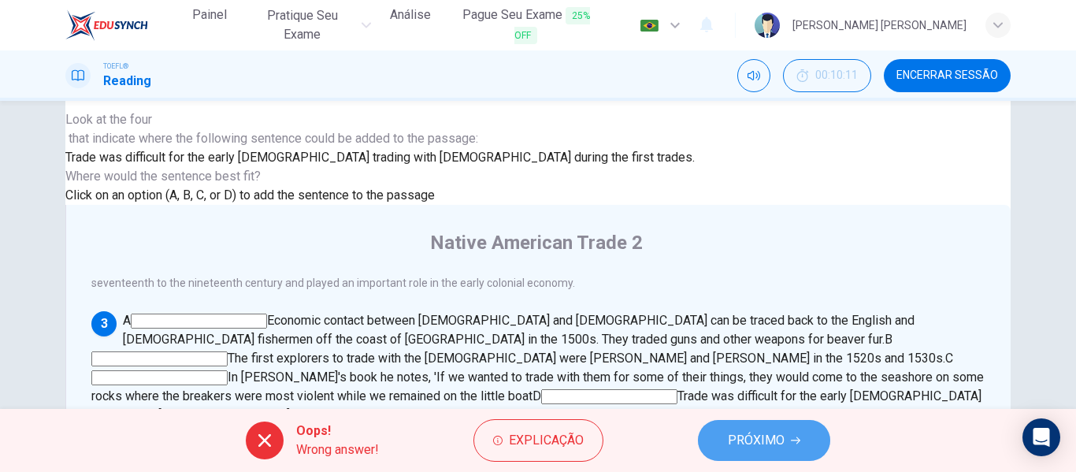
click at [766, 436] on span "PRÓXIMO" at bounding box center [756, 440] width 57 height 22
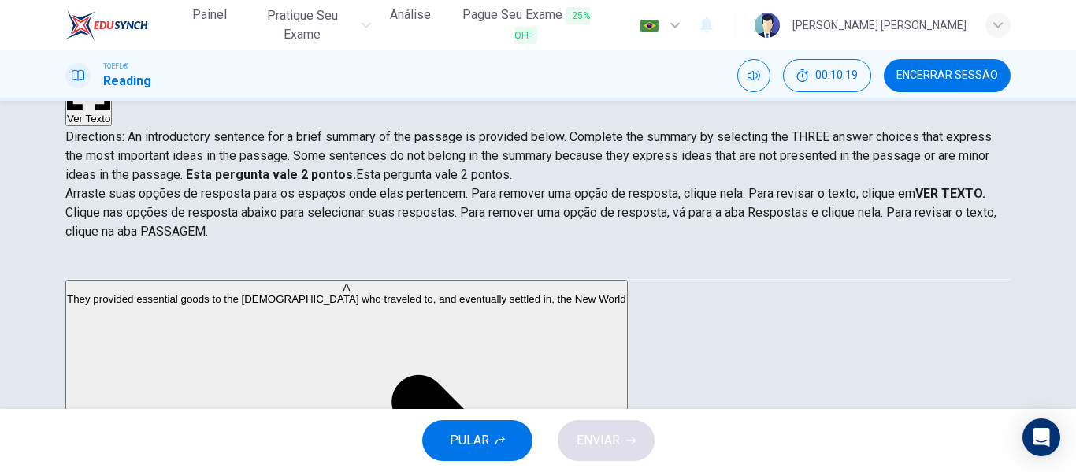
scroll to position [169, 0]
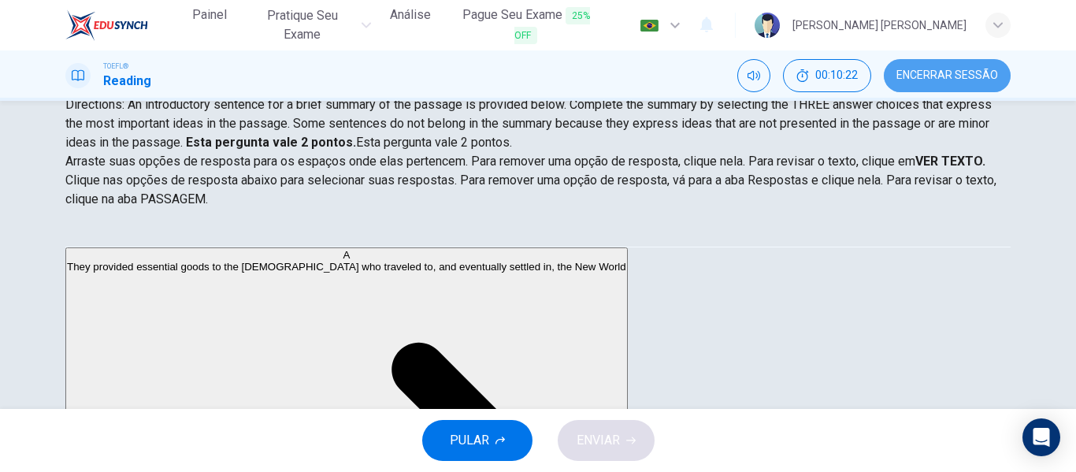
click at [921, 63] on button "Encerrar Sessão" at bounding box center [947, 75] width 127 height 33
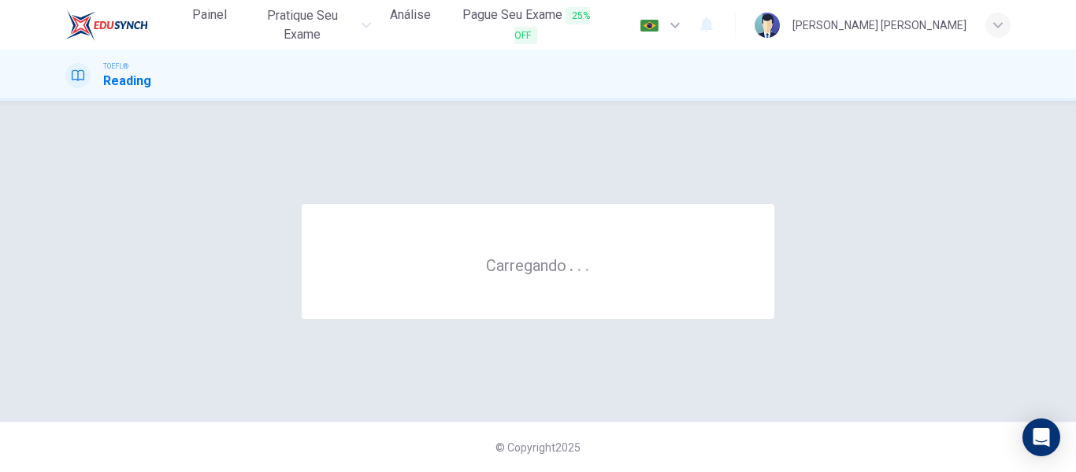
scroll to position [0, 0]
